Goal: Task Accomplishment & Management: Use online tool/utility

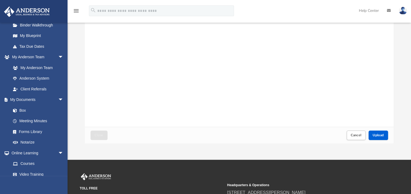
scroll to position [63, 0]
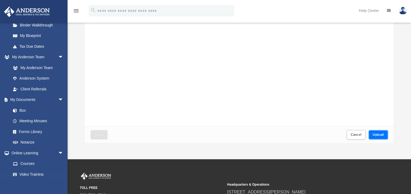
click at [378, 134] on span "Upload" at bounding box center [378, 134] width 11 height 3
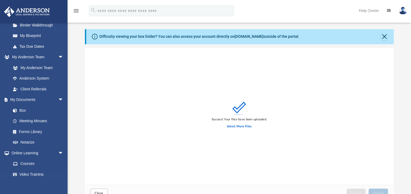
scroll to position [0, 0]
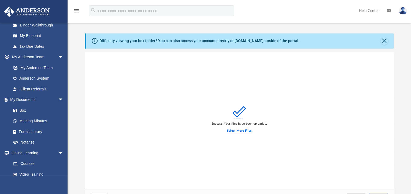
click at [239, 130] on label "Select More Files" at bounding box center [239, 131] width 25 height 5
click at [0, 0] on input "Select More Files" at bounding box center [0, 0] width 0 height 0
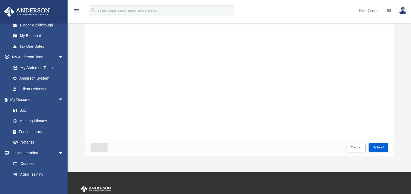
scroll to position [52, 0]
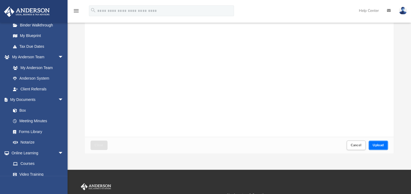
click at [380, 146] on span "Upload" at bounding box center [378, 145] width 11 height 3
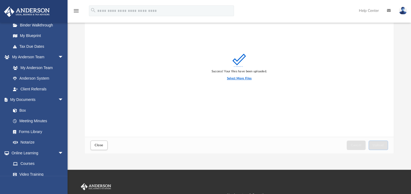
click at [241, 77] on label "Select More Files" at bounding box center [239, 78] width 25 height 5
click at [0, 0] on input "Select More Files" at bounding box center [0, 0] width 0 height 0
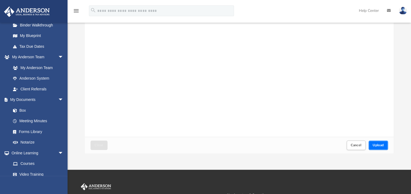
click at [375, 145] on span "Upload" at bounding box center [378, 145] width 11 height 3
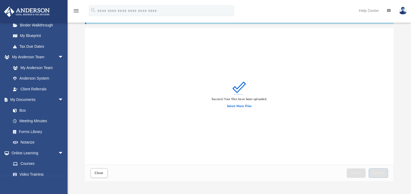
scroll to position [0, 0]
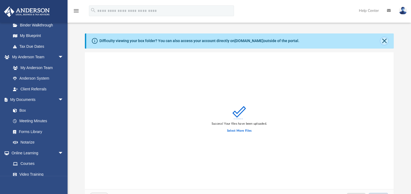
click at [385, 40] on button "Close" at bounding box center [385, 41] width 8 height 8
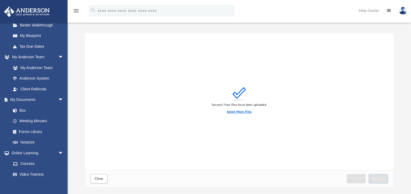
click at [243, 112] on label "Select More Files" at bounding box center [239, 112] width 25 height 5
click at [0, 0] on input "Select More Files" at bounding box center [0, 0] width 0 height 0
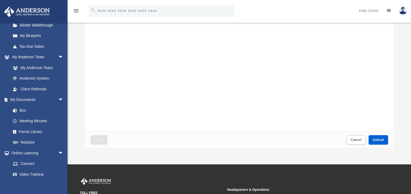
scroll to position [41, 0]
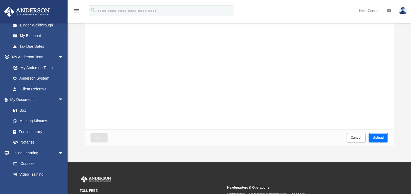
click at [380, 138] on span "Upload" at bounding box center [378, 137] width 11 height 3
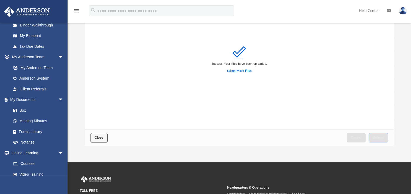
click at [98, 136] on span "Close" at bounding box center [99, 137] width 9 height 3
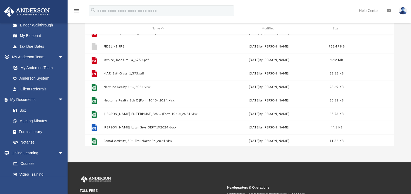
scroll to position [157, 0]
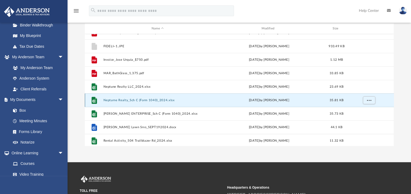
click at [132, 101] on button "Nepturne Realty_Sch C (Form 1040)_2024.xlsx" at bounding box center [157, 101] width 109 height 4
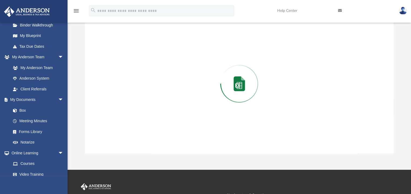
click at [132, 101] on div "Preview" at bounding box center [239, 84] width 309 height 140
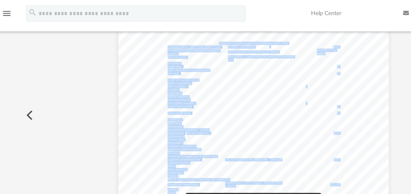
scroll to position [35, 0]
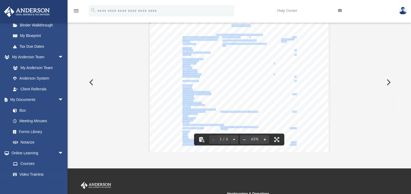
click at [92, 81] on button "Preview" at bounding box center [91, 82] width 12 height 15
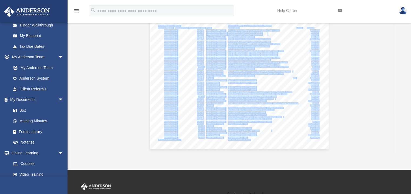
scroll to position [0, 0]
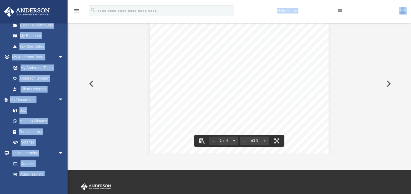
drag, startPoint x: 396, startPoint y: 49, endPoint x: 234, endPoint y: 17, distance: 164.6
click at [234, 17] on div "menu search Site Menu add [EMAIL_ADDRESS][DOMAIN_NAME] My Profile Reset Passwor…" at bounding box center [205, 68] width 411 height 204
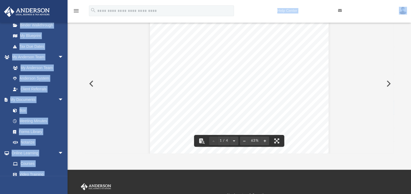
click at [62, 134] on link "Forms Library" at bounding box center [40, 132] width 64 height 11
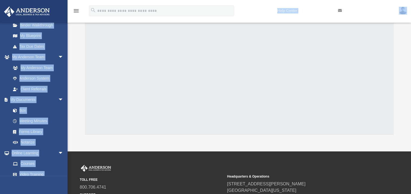
click at [150, 106] on div at bounding box center [239, 67] width 309 height 135
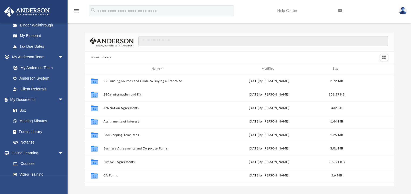
scroll to position [1, 0]
click at [25, 111] on link "Box" at bounding box center [40, 110] width 64 height 11
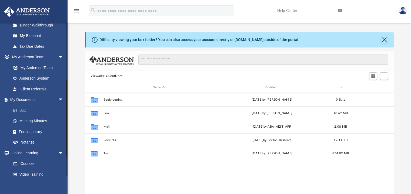
scroll to position [119, 305]
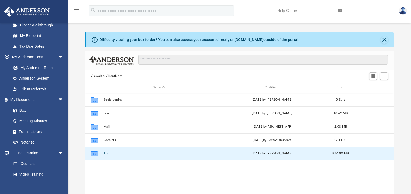
click at [110, 154] on button "Tax" at bounding box center [158, 154] width 111 height 4
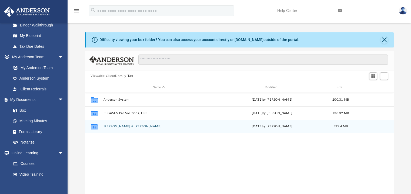
click at [129, 127] on button "[PERSON_NAME] & [PERSON_NAME]" at bounding box center [158, 127] width 111 height 4
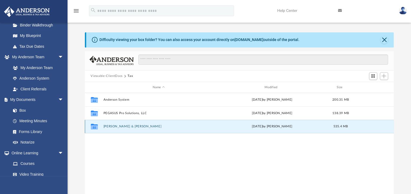
click at [129, 127] on button "[PERSON_NAME] & [PERSON_NAME]" at bounding box center [158, 127] width 111 height 4
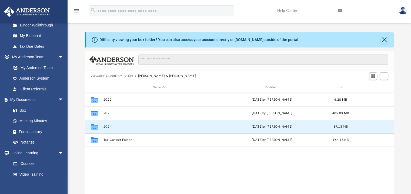
drag, startPoint x: 129, startPoint y: 127, endPoint x: 120, endPoint y: 127, distance: 8.4
click at [120, 127] on button "2024" at bounding box center [158, 127] width 111 height 4
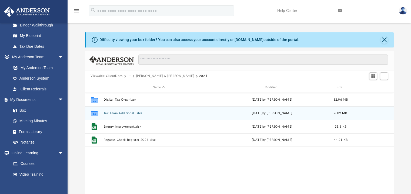
click at [130, 113] on button "Tax Team Additional Files" at bounding box center [158, 114] width 111 height 4
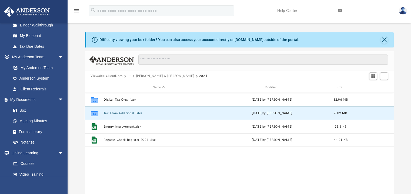
click at [130, 113] on button "Tax Team Additional Files" at bounding box center [158, 114] width 111 height 4
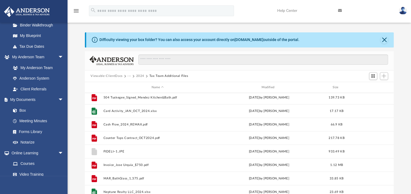
scroll to position [111, 0]
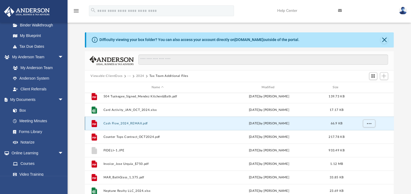
click at [131, 122] on button "Cash Flow_2024_REMAX.pdf" at bounding box center [157, 124] width 109 height 4
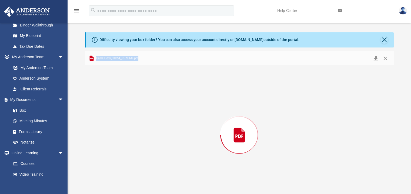
scroll to position [12, 0]
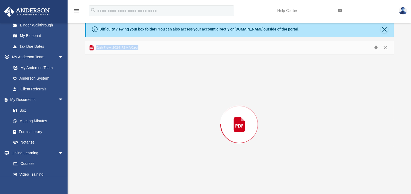
click at [131, 122] on div "Preview" at bounding box center [239, 125] width 309 height 140
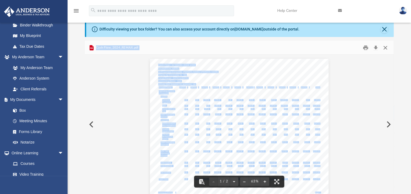
click at [385, 49] on button "Close" at bounding box center [386, 48] width 10 height 8
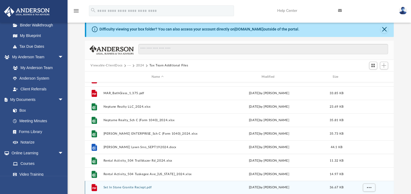
scroll to position [185, 0]
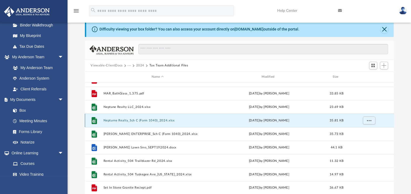
click at [140, 122] on button "Nepturne Realty_Sch C (Form 1040)_2024.xlsx" at bounding box center [157, 121] width 109 height 4
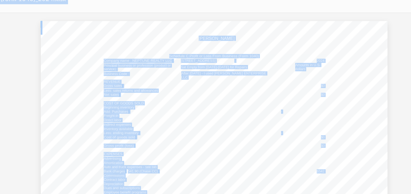
scroll to position [12, 0]
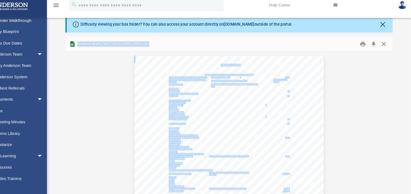
click at [386, 46] on button "Close" at bounding box center [386, 47] width 10 height 8
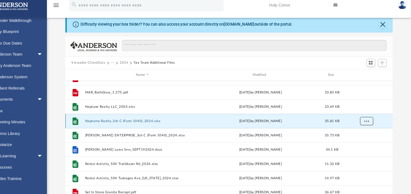
click at [369, 120] on span "More options" at bounding box center [369, 120] width 4 height 3
click at [384, 67] on span "Add" at bounding box center [384, 65] width 5 height 5
click at [375, 76] on li "Upload" at bounding box center [376, 76] width 17 height 6
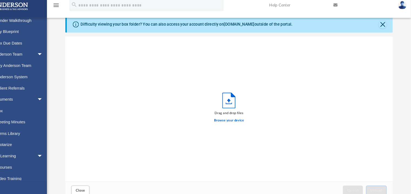
scroll to position [133, 305]
click at [241, 119] on label "Browse your device" at bounding box center [240, 120] width 28 height 5
click at [0, 0] on input "Browse your device" at bounding box center [0, 0] width 0 height 0
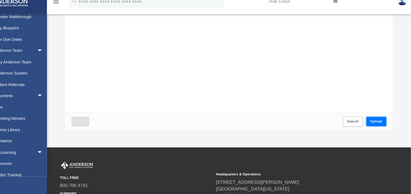
click at [378, 123] on span "Upload" at bounding box center [378, 124] width 11 height 3
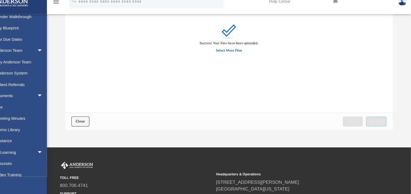
click at [95, 124] on span "Close" at bounding box center [99, 124] width 9 height 3
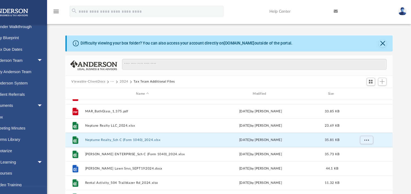
click at [402, 11] on img at bounding box center [403, 11] width 8 height 8
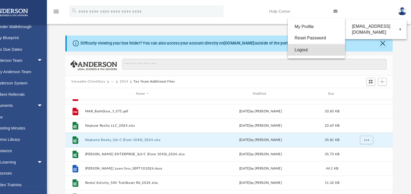
click at [312, 48] on link "Logout" at bounding box center [322, 47] width 54 height 11
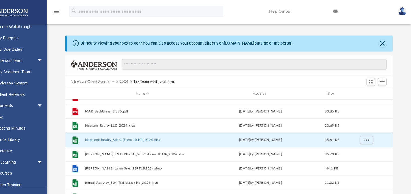
scroll to position [0, 0]
